Goal: Find specific page/section: Find specific page/section

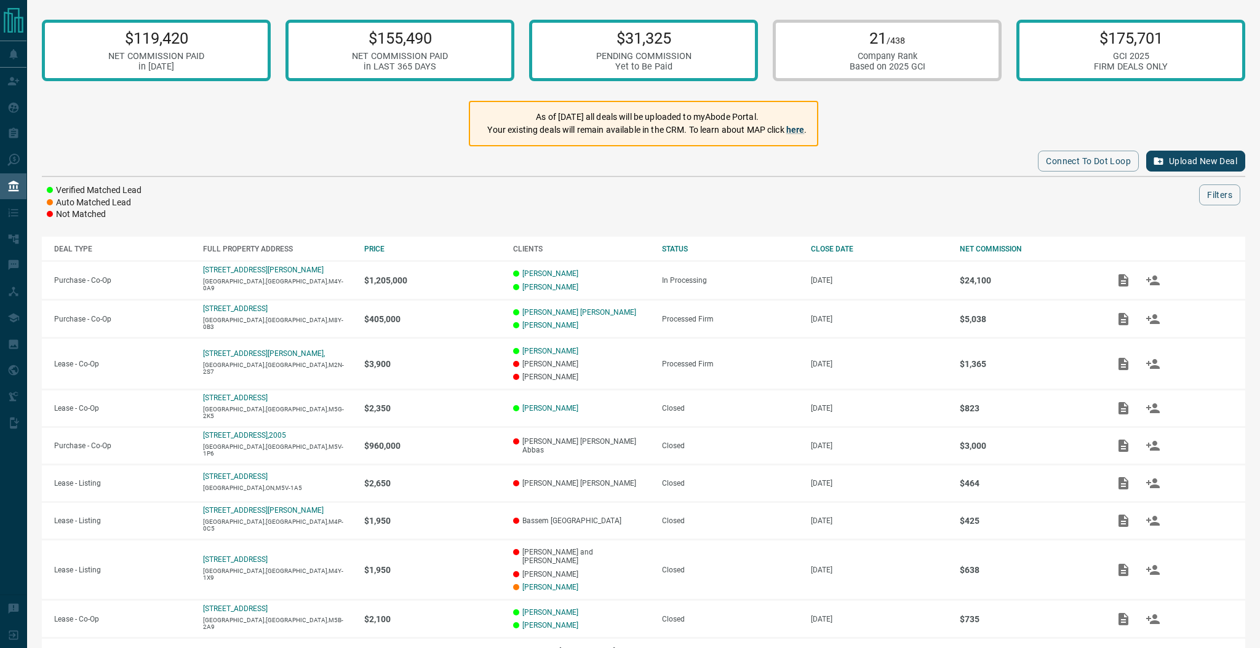
scroll to position [122, 0]
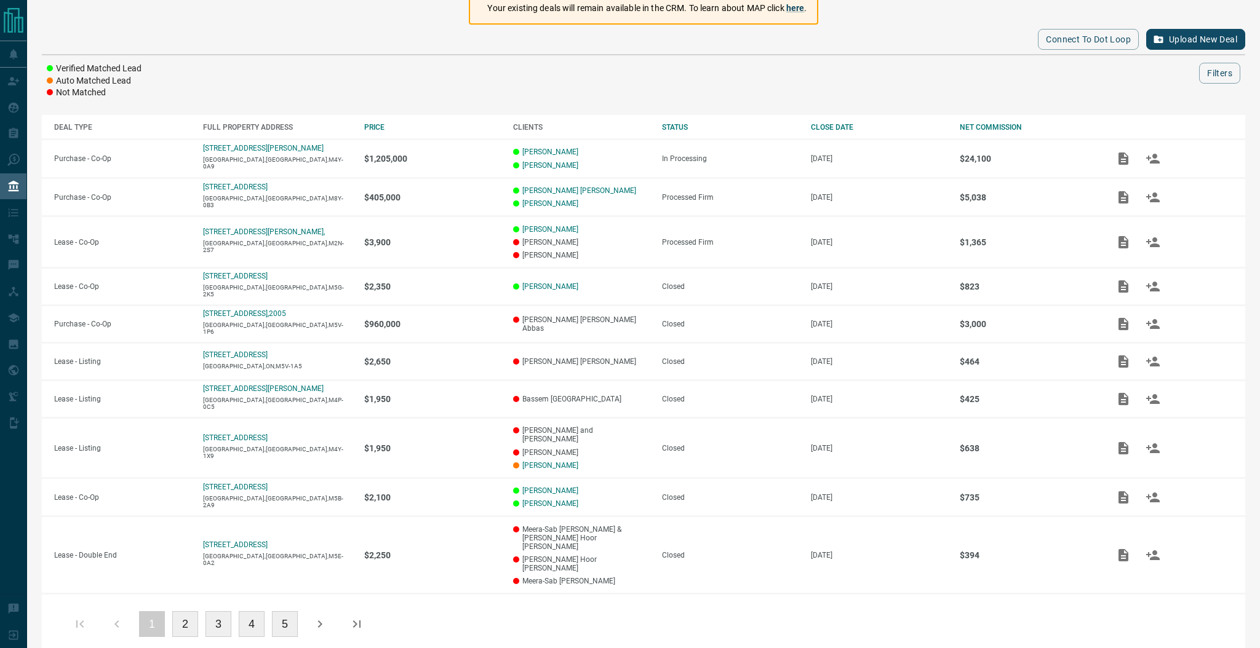
click at [252, 611] on button "4" at bounding box center [252, 624] width 26 height 26
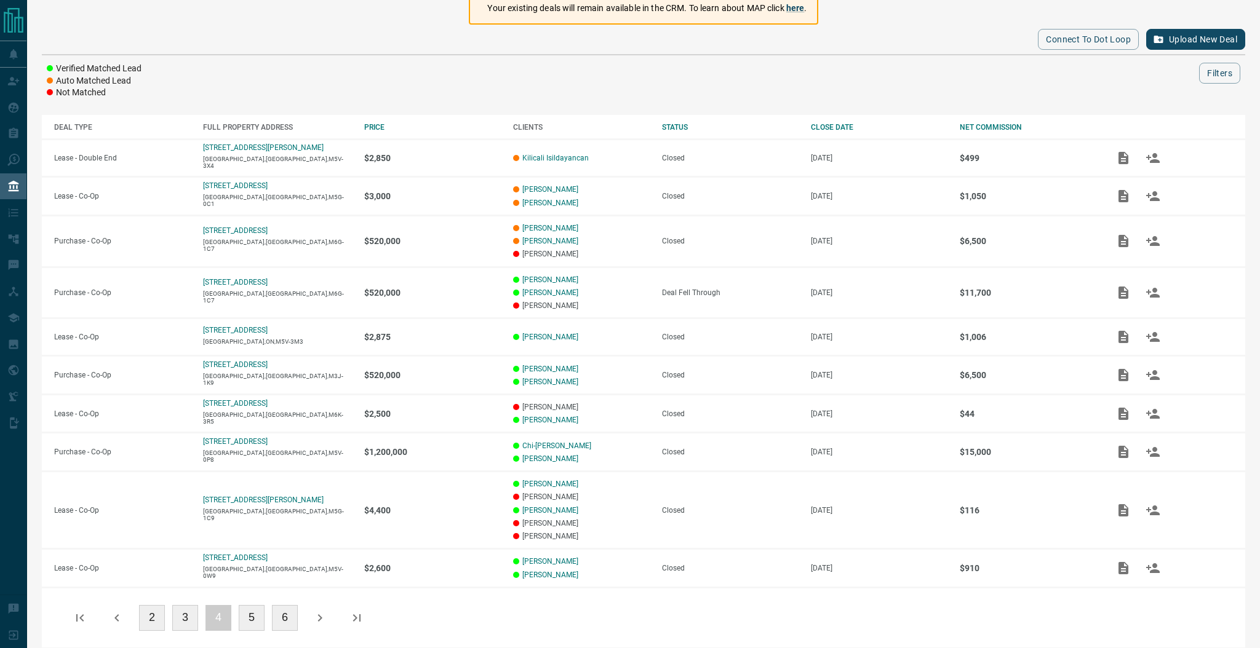
click at [213, 616] on button "4" at bounding box center [218, 618] width 26 height 26
click at [191, 617] on button "3" at bounding box center [185, 618] width 26 height 26
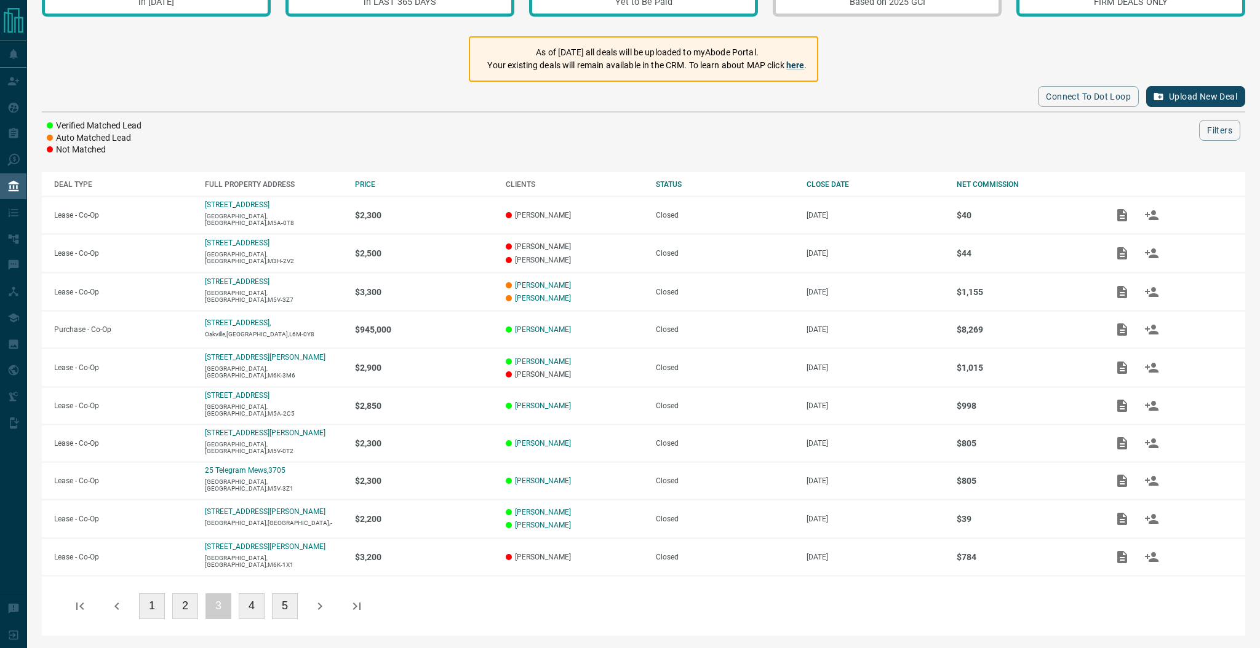
scroll to position [62, 0]
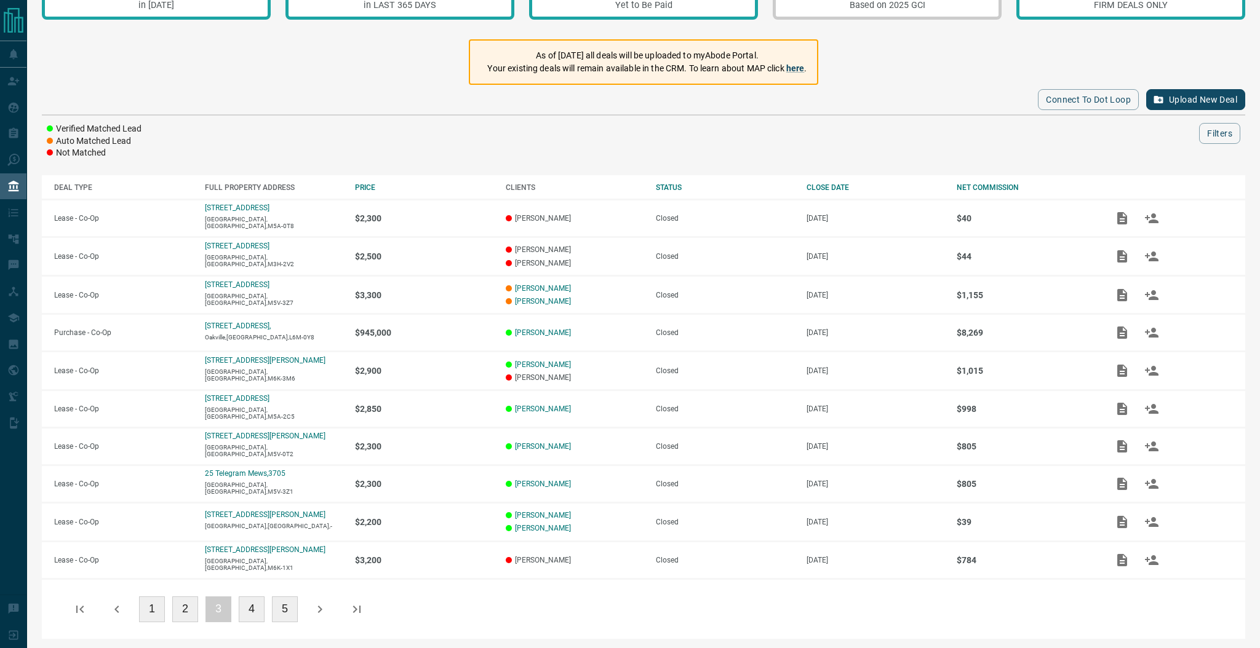
click at [183, 611] on button "2" at bounding box center [185, 610] width 26 height 26
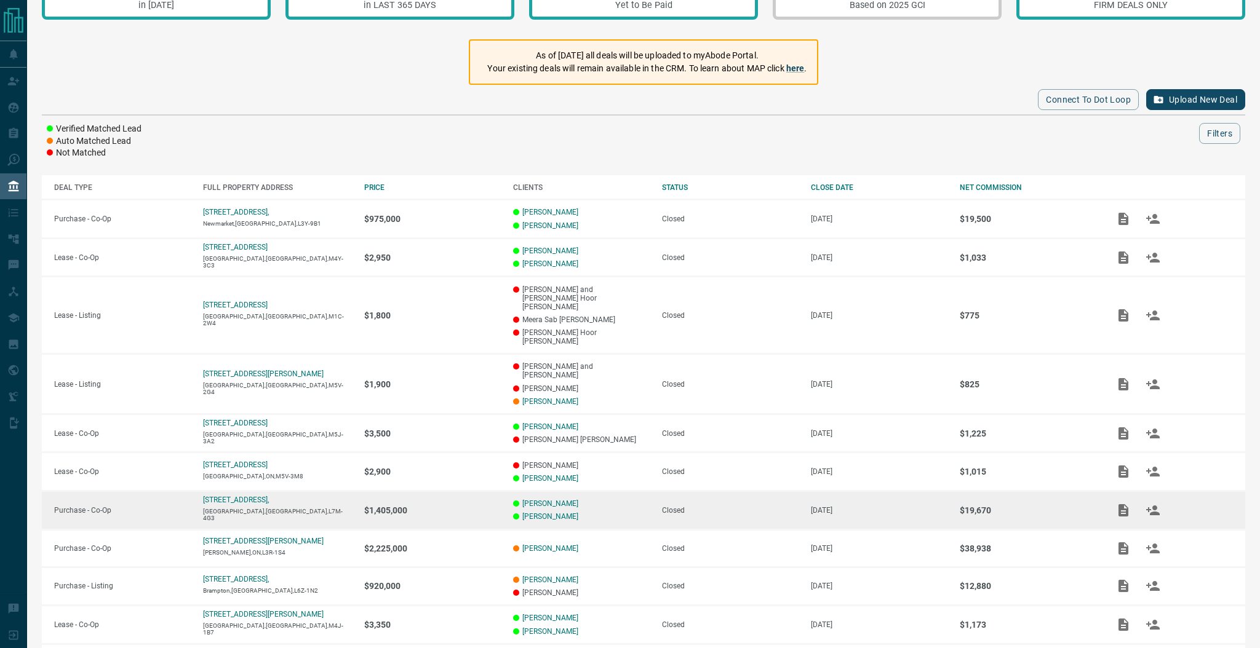
scroll to position [113, 0]
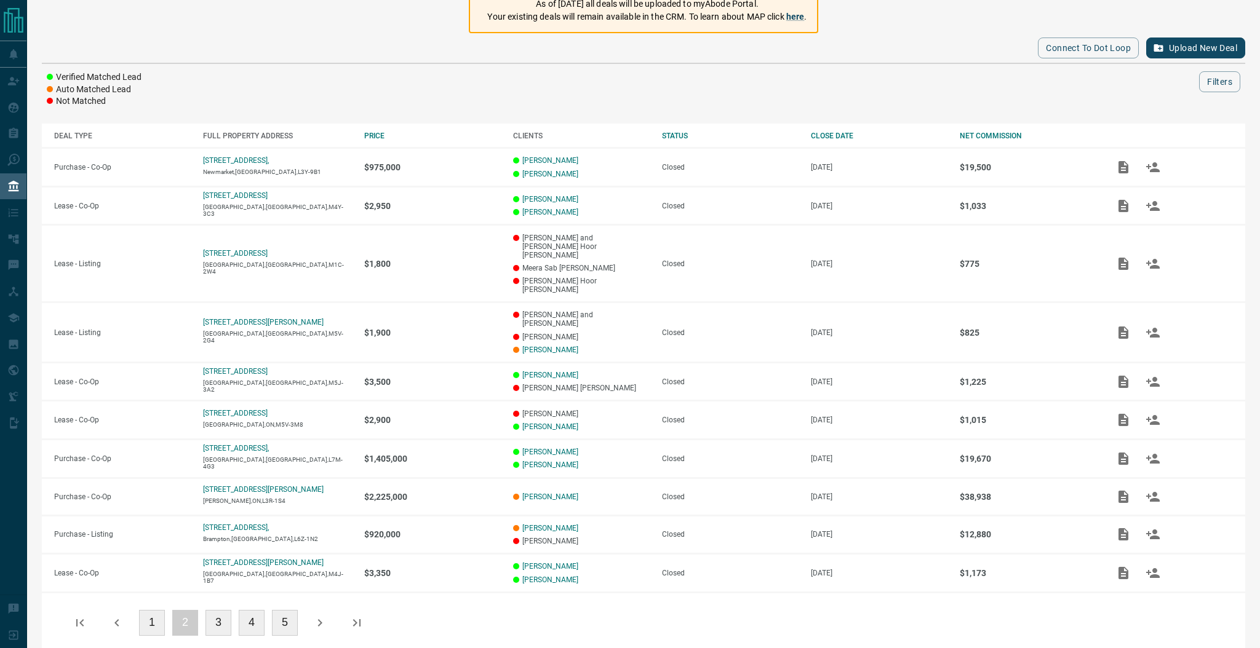
click at [154, 610] on button "1" at bounding box center [152, 623] width 26 height 26
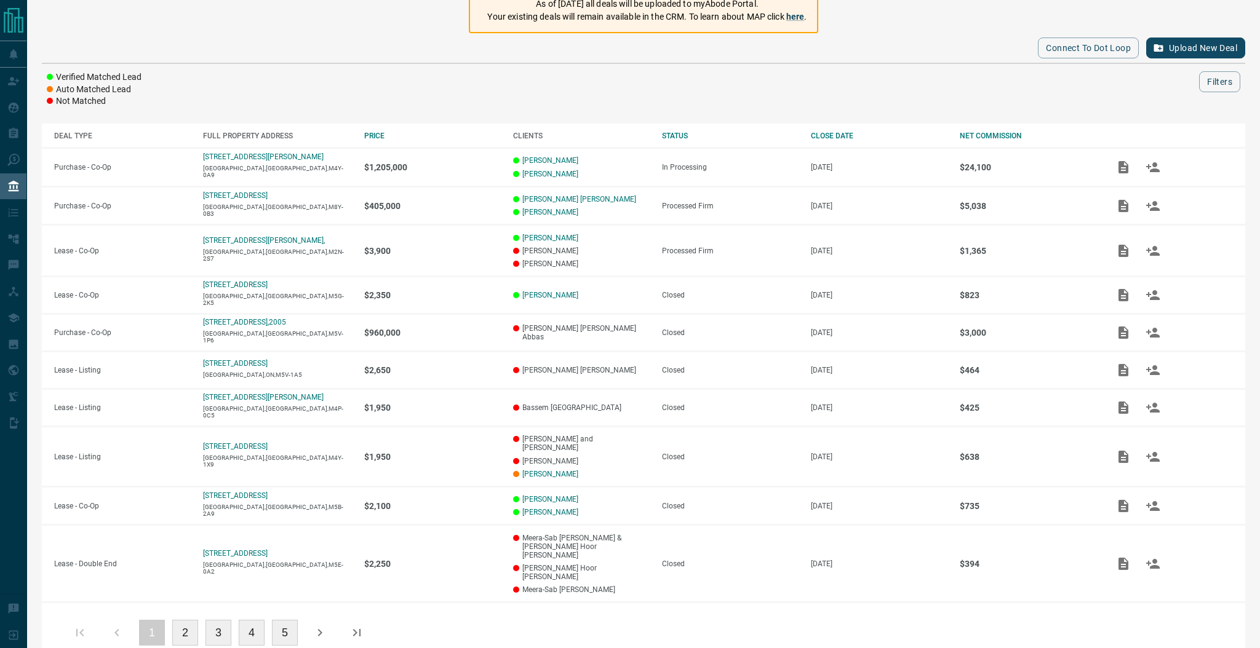
click at [221, 620] on button "3" at bounding box center [218, 633] width 26 height 26
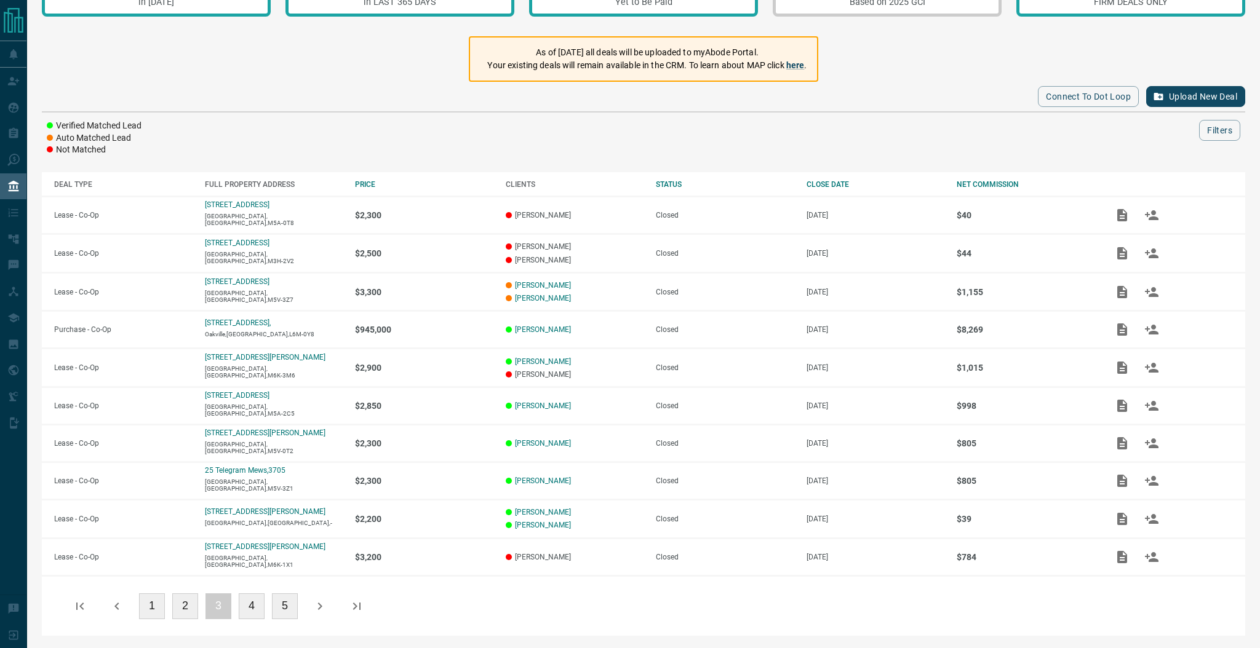
scroll to position [62, 0]
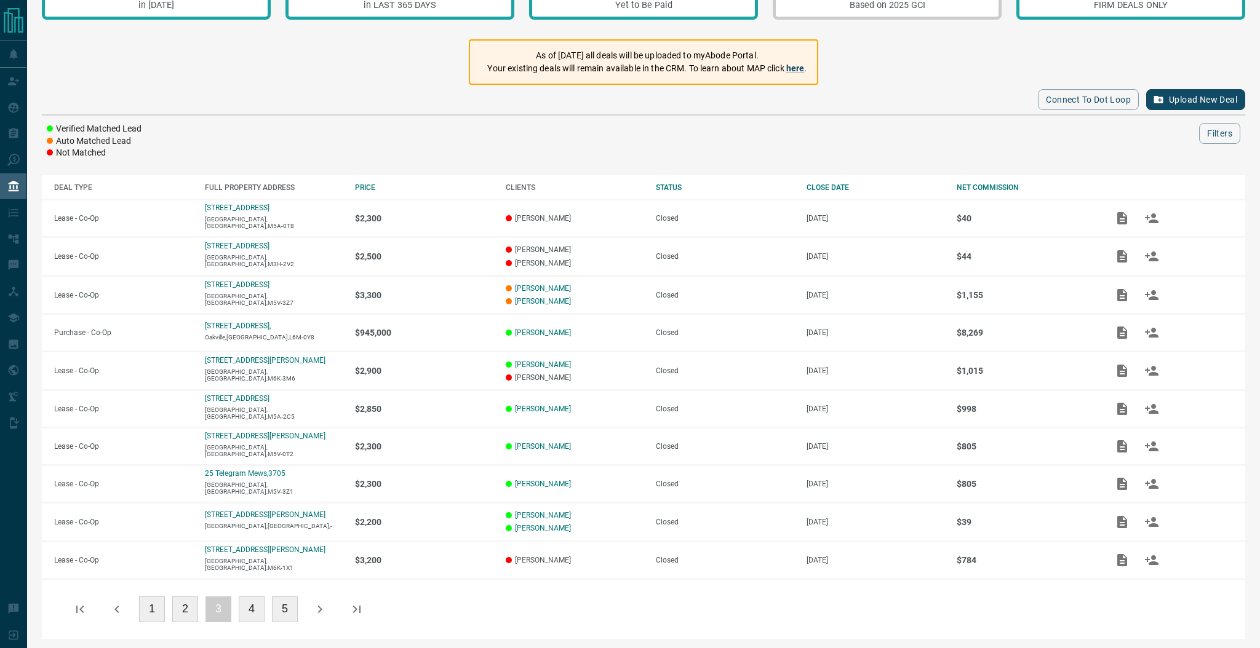
click at [187, 606] on button "2" at bounding box center [185, 610] width 26 height 26
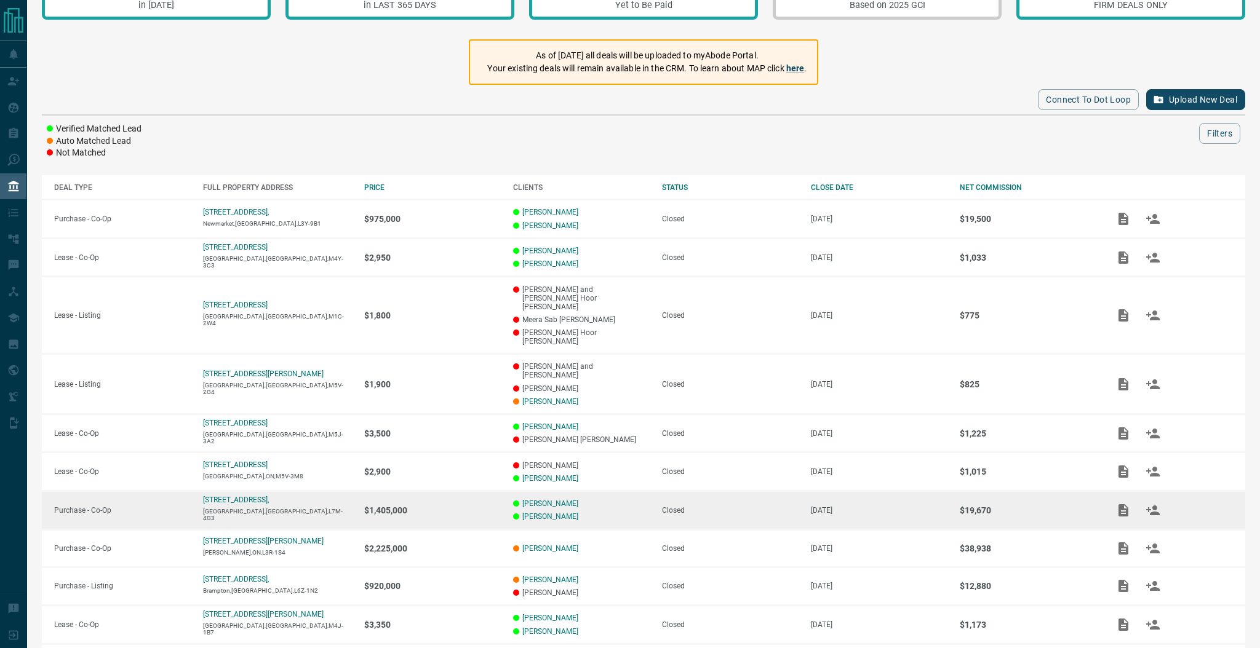
scroll to position [113, 0]
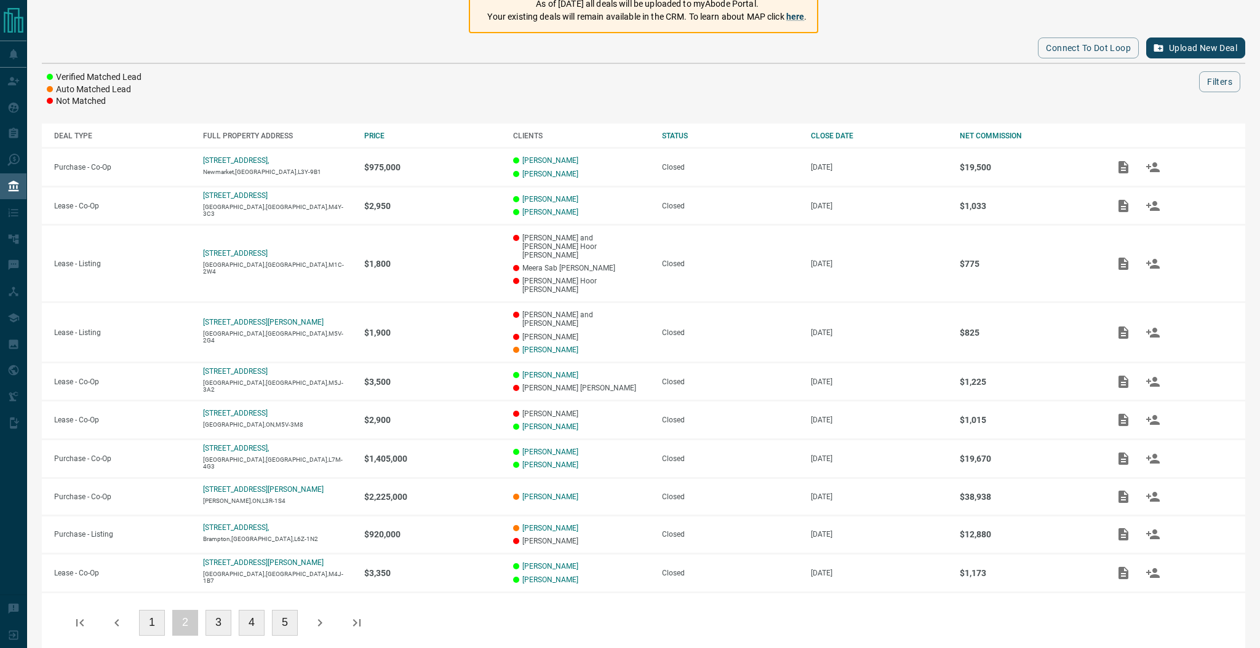
click at [158, 610] on button "1" at bounding box center [152, 623] width 26 height 26
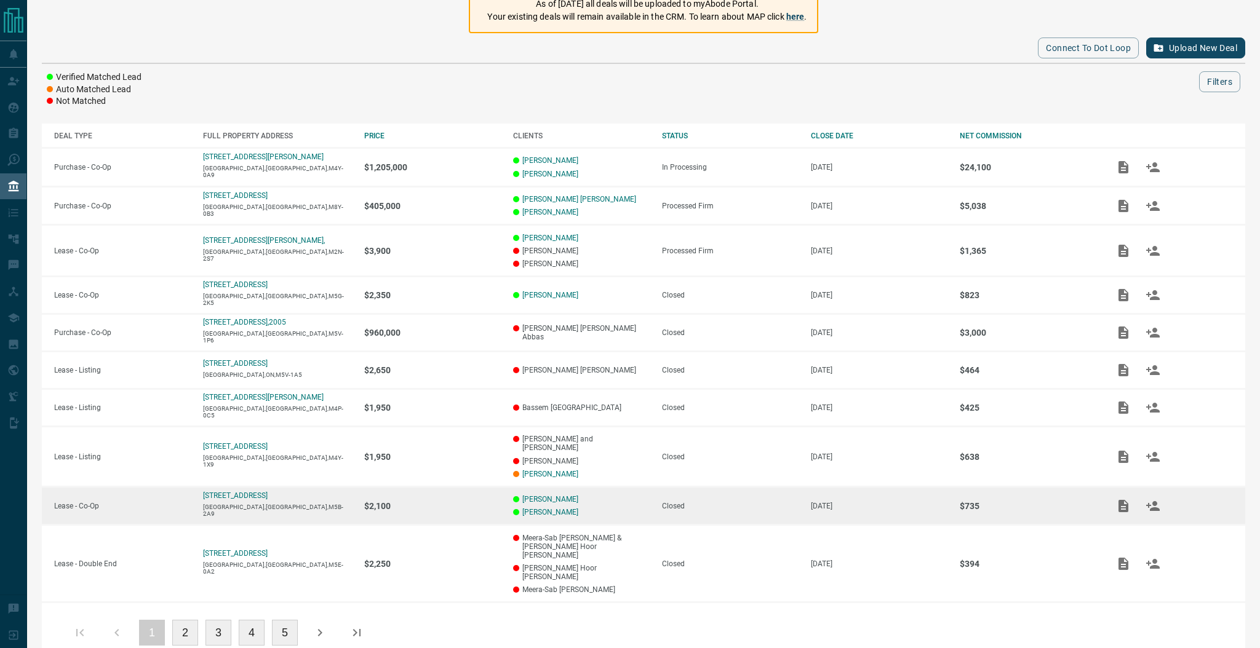
scroll to position [122, 0]
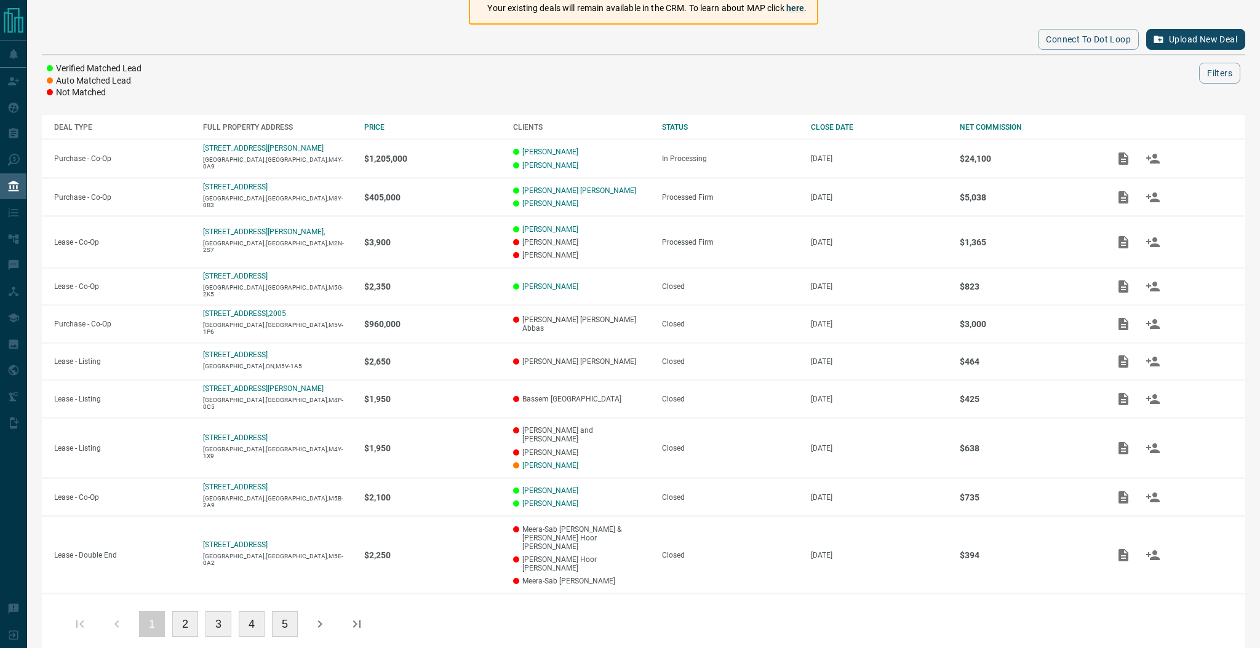
click at [184, 611] on button "2" at bounding box center [185, 624] width 26 height 26
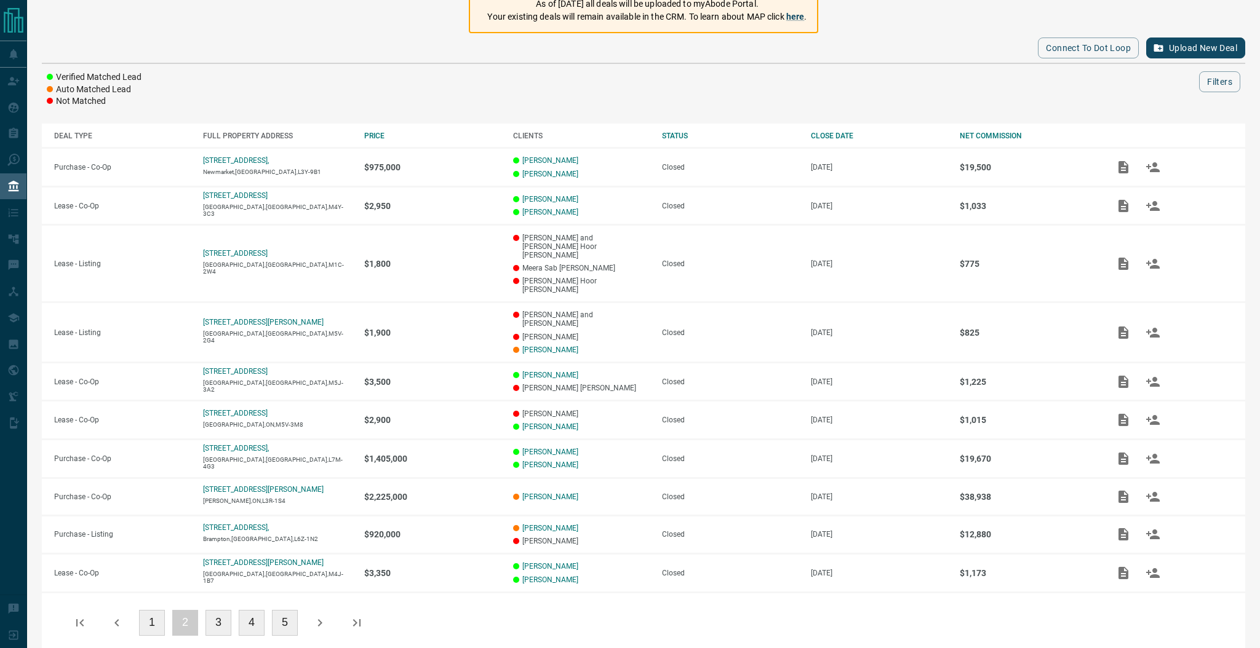
click at [213, 610] on button "3" at bounding box center [218, 623] width 26 height 26
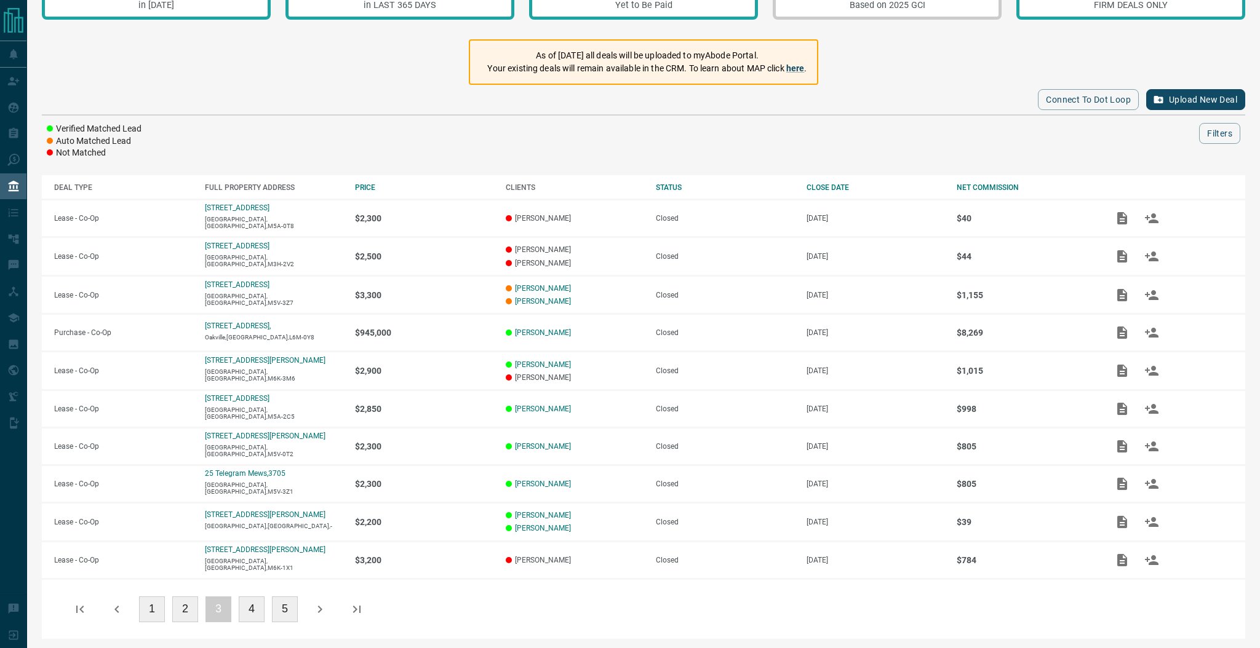
scroll to position [0, 0]
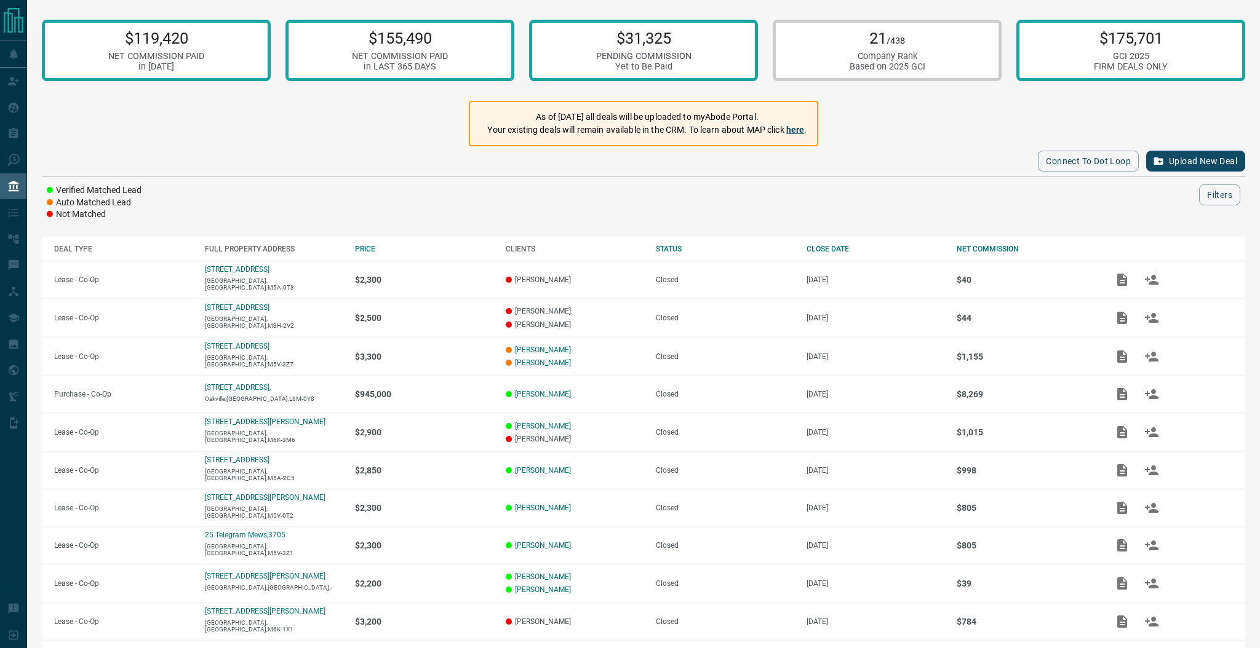
click at [795, 127] on link "here" at bounding box center [795, 130] width 18 height 10
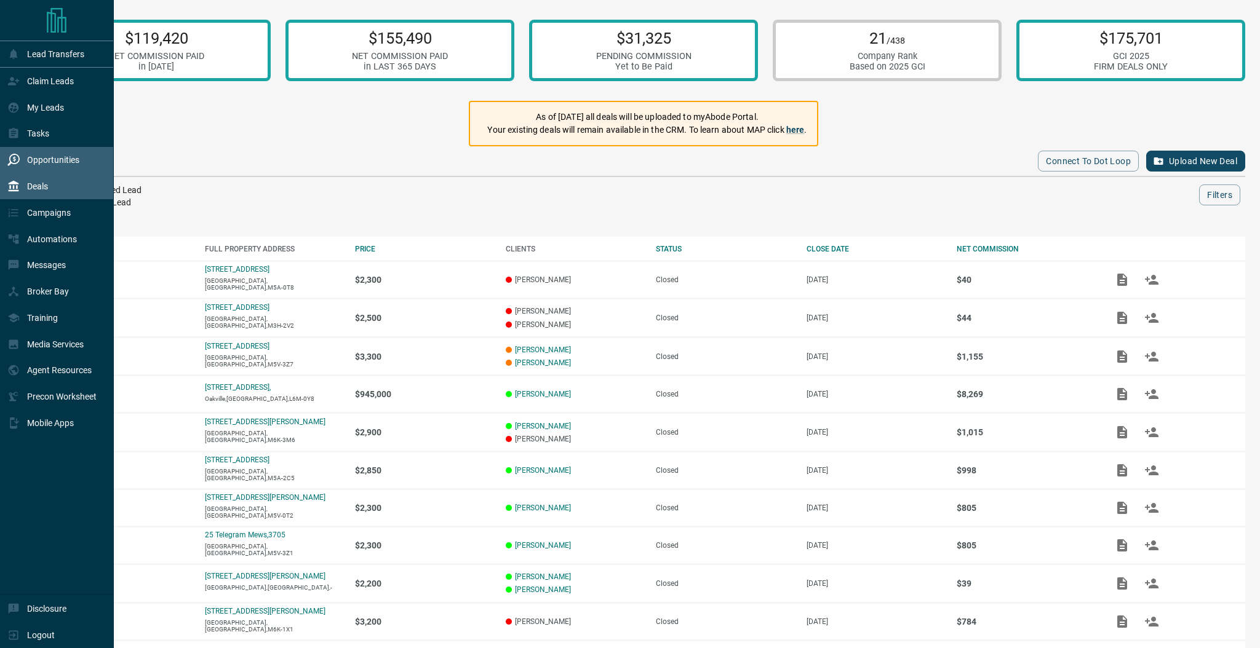
click at [71, 161] on p "Opportunities" at bounding box center [53, 160] width 52 height 10
